Goal: Check status

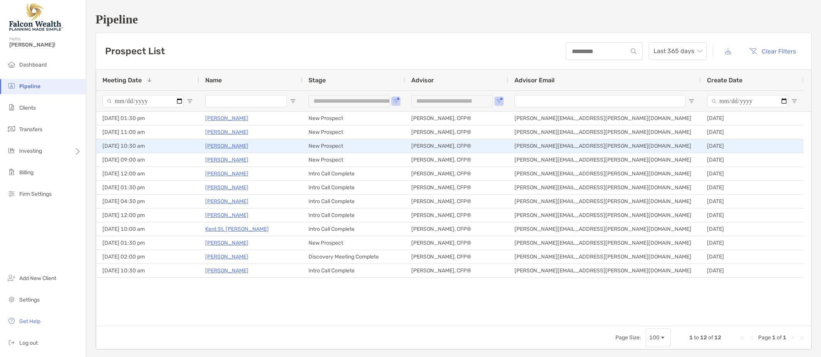
click at [225, 144] on p "[PERSON_NAME]" at bounding box center [226, 146] width 43 height 10
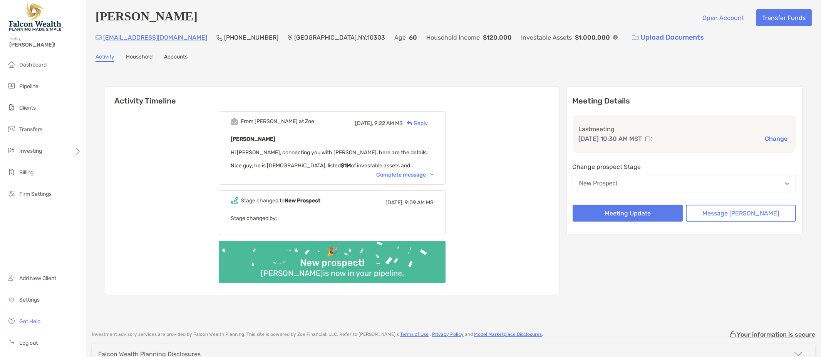
click at [432, 177] on div "Complete message" at bounding box center [404, 175] width 57 height 7
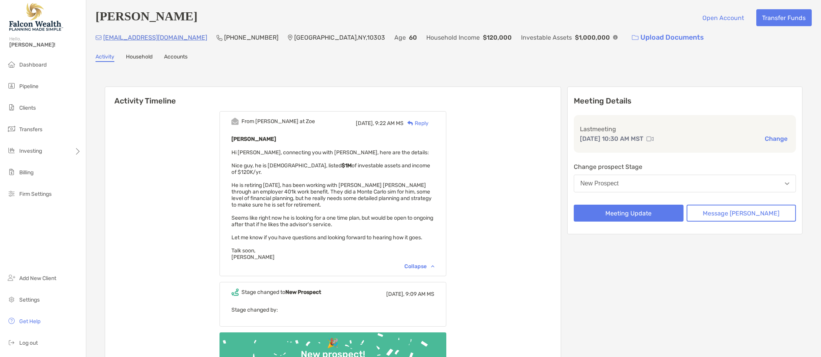
click at [253, 247] on span "Hi Matt, connecting you with Ariel, here are the details: Nice guy, he is 60 ye…" at bounding box center [333, 204] width 202 height 111
